Goal: Information Seeking & Learning: Learn about a topic

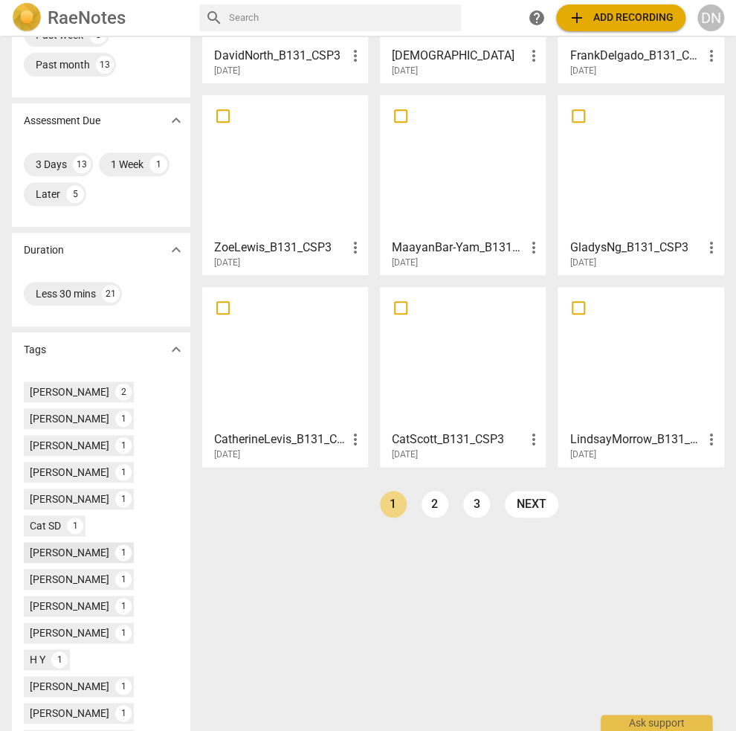
scroll to position [223, 0]
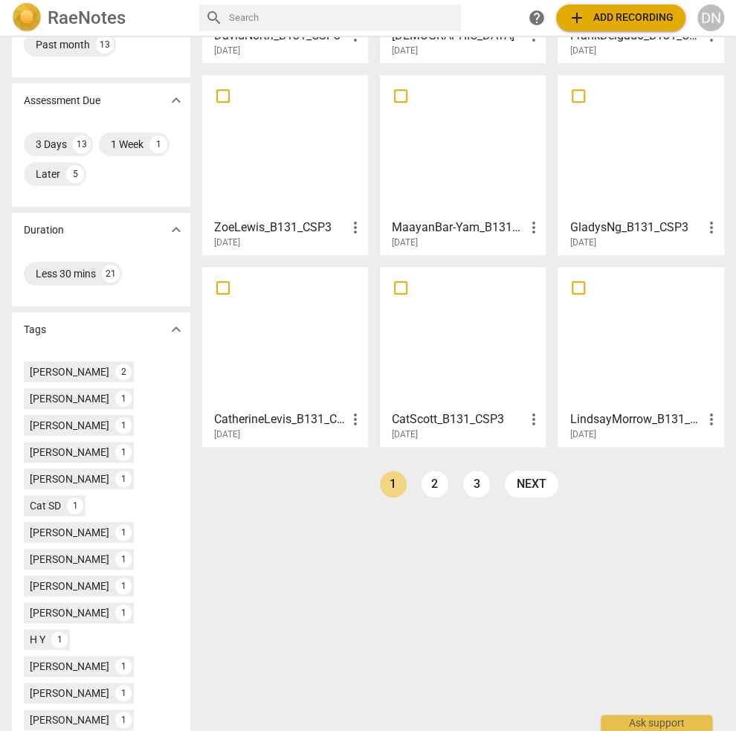
click at [74, 558] on div "[PERSON_NAME]" at bounding box center [70, 559] width 80 height 15
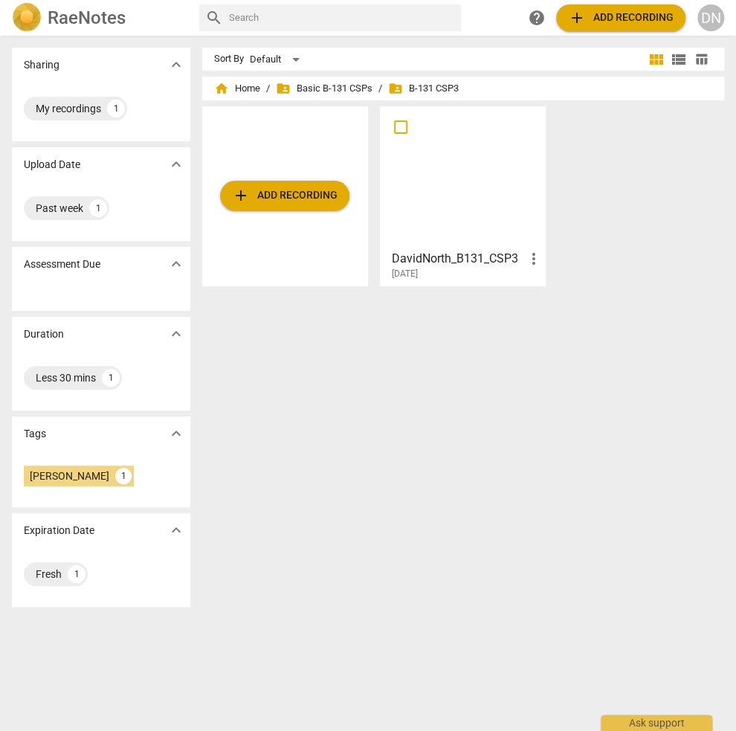
click at [463, 193] on div at bounding box center [462, 178] width 155 height 132
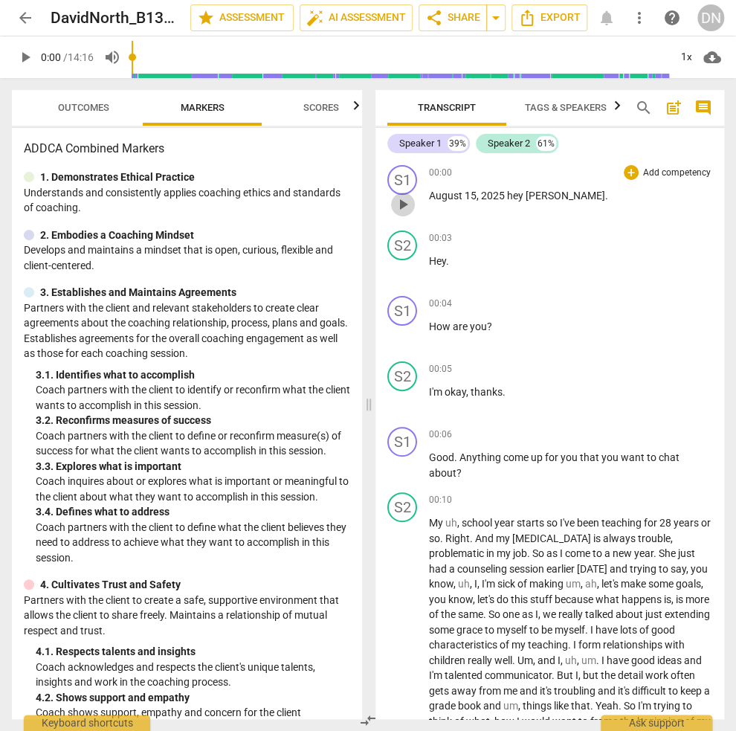
click at [402, 206] on span "play_arrow" at bounding box center [403, 205] width 18 height 18
click at [402, 207] on span "pause" at bounding box center [403, 205] width 18 height 18
type input "4"
